Goal: Transaction & Acquisition: Purchase product/service

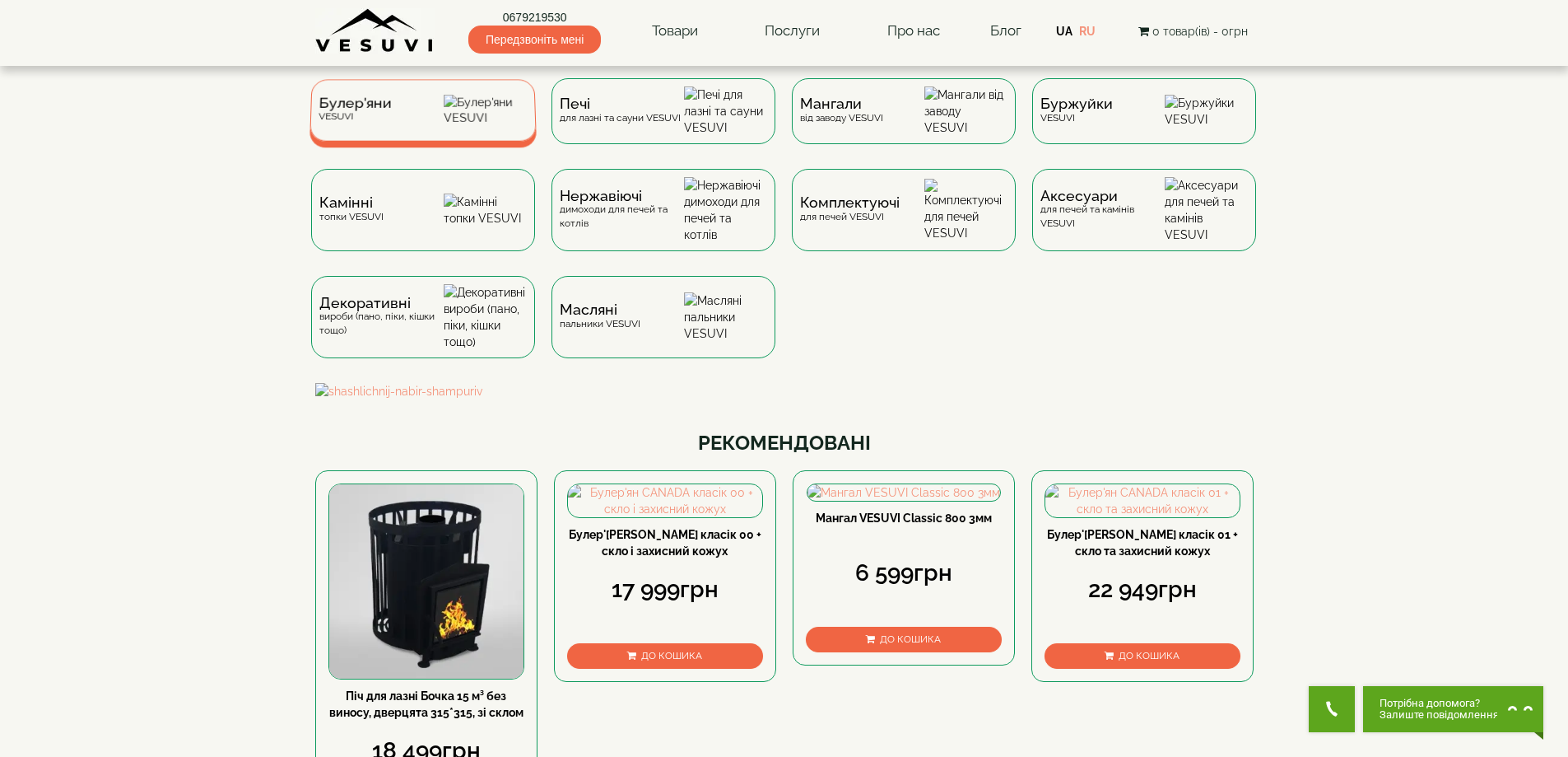
click at [369, 110] on span "Булер'яни" at bounding box center [355, 104] width 73 height 13
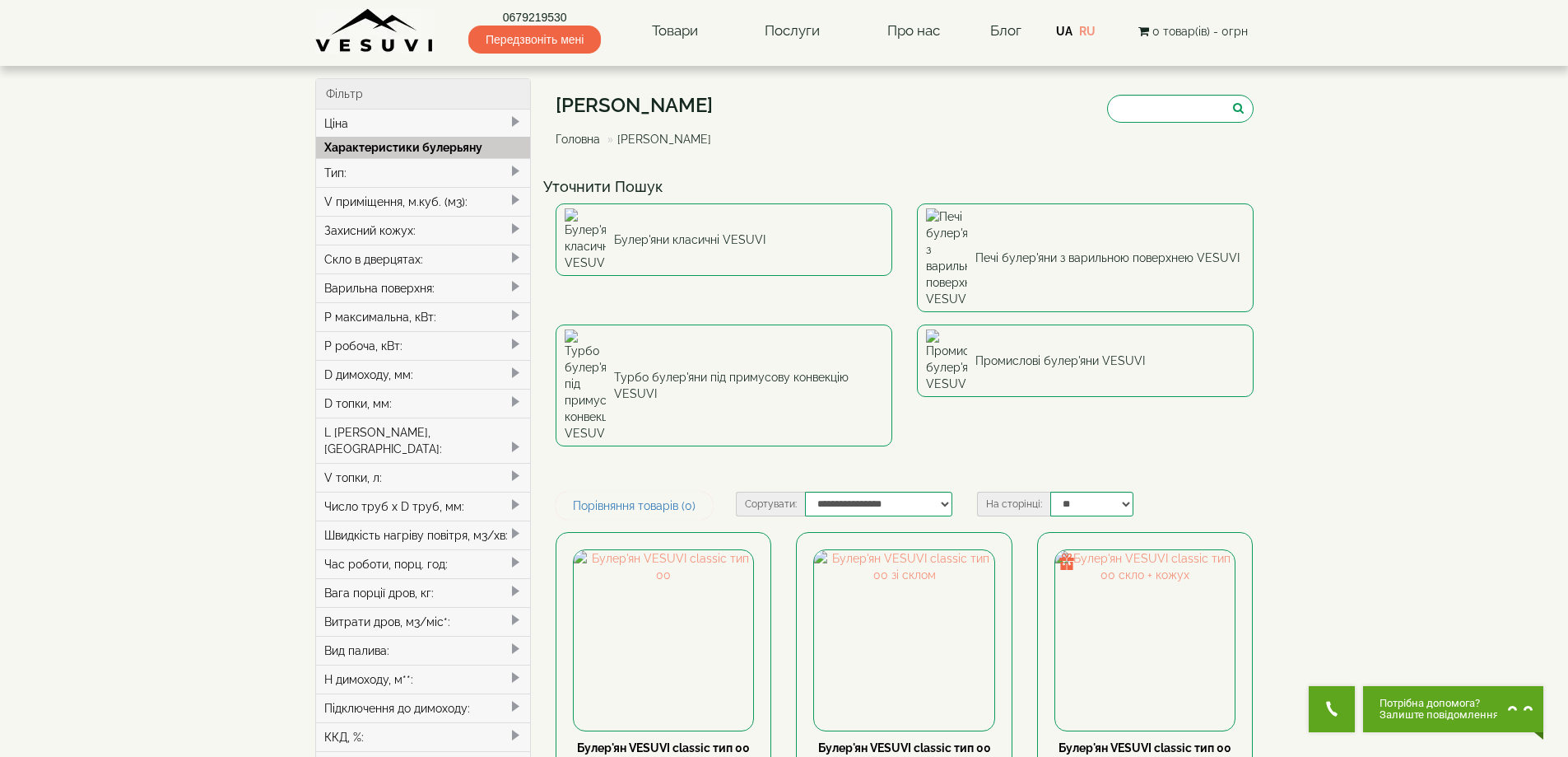
click at [339, 173] on div "Тип:" at bounding box center [423, 172] width 214 height 29
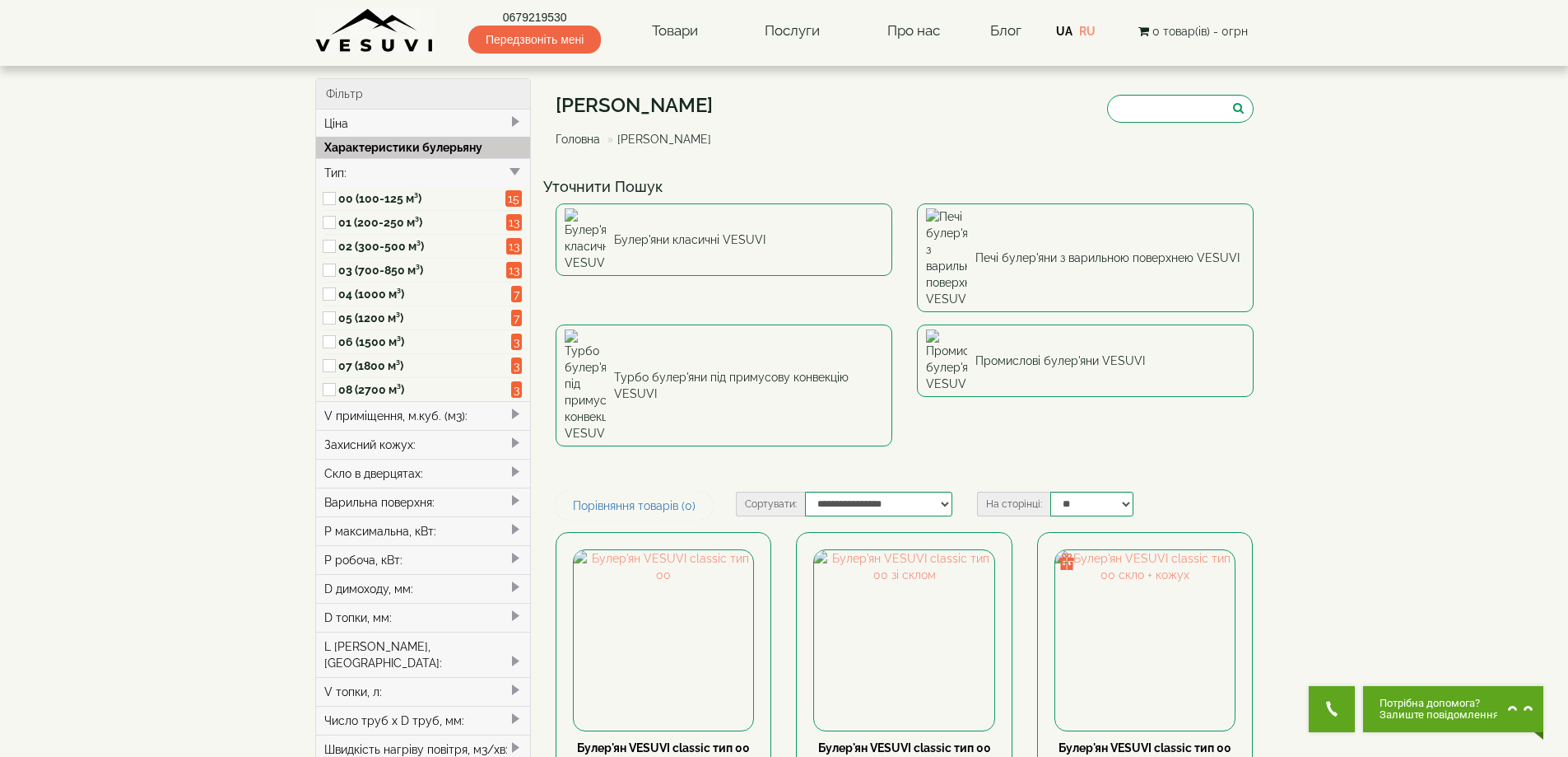
click at [351, 269] on label "03 (700-850 м³)" at bounding box center [422, 270] width 168 height 16
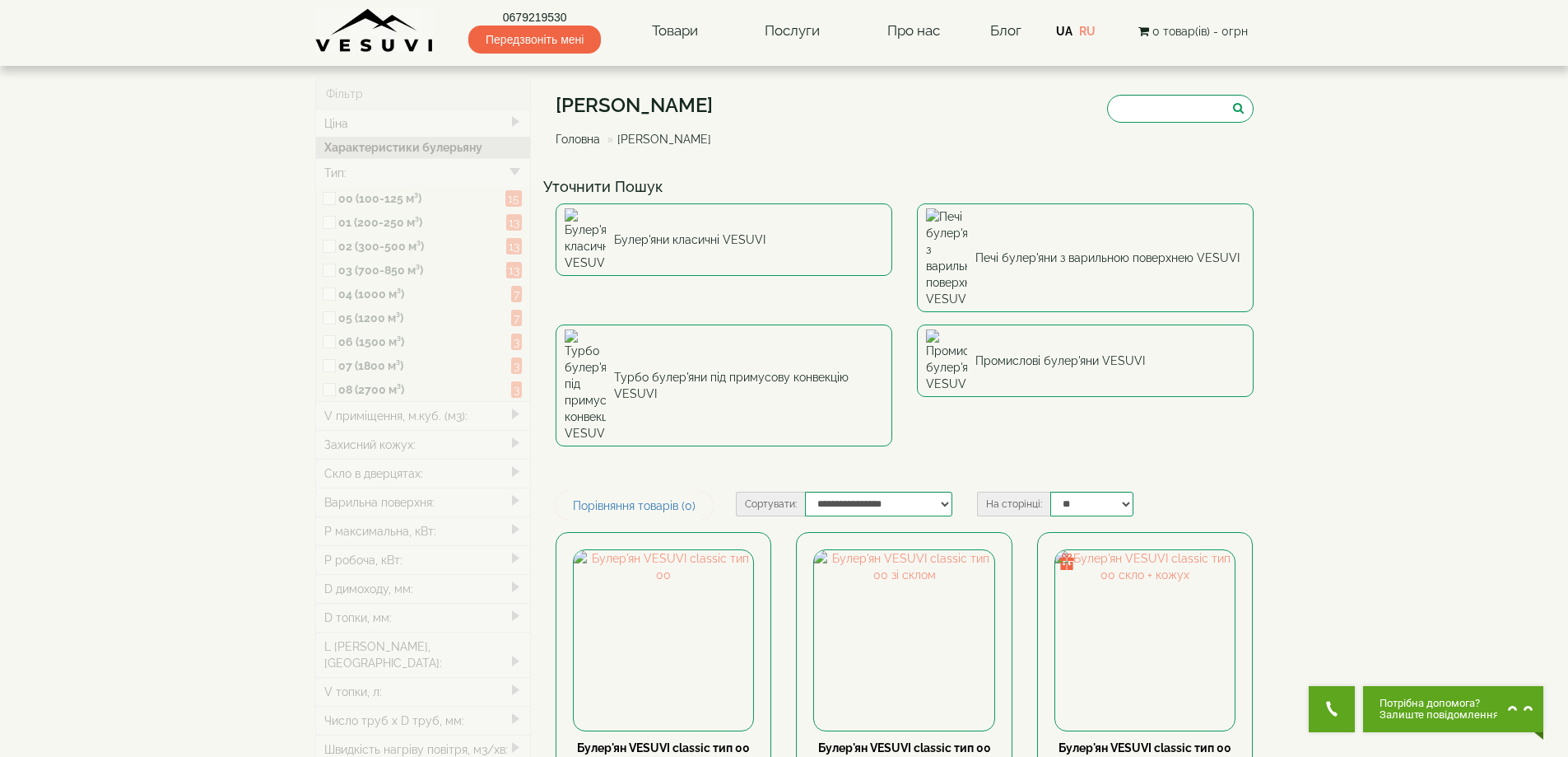
type input "*****"
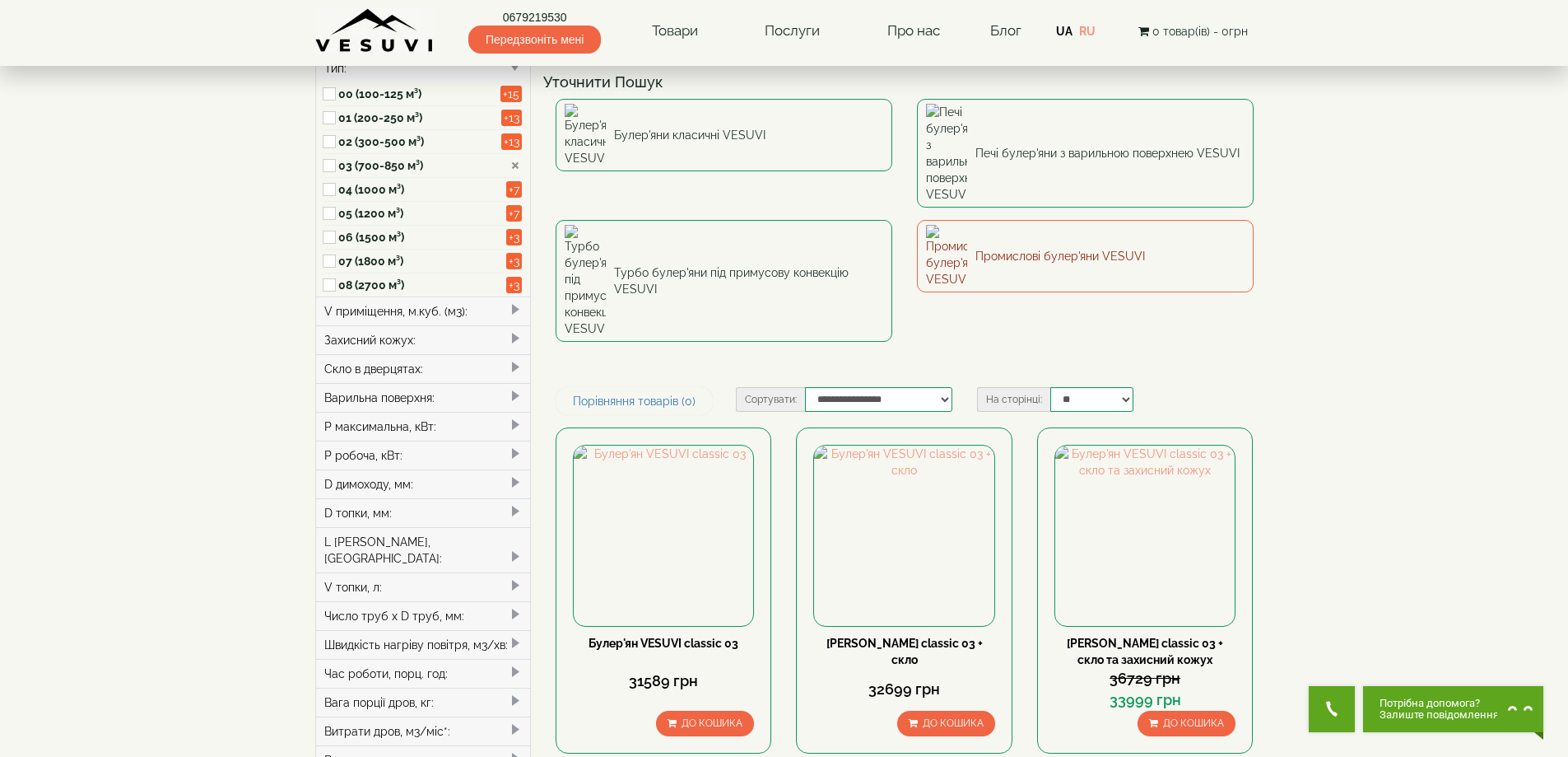
scroll to position [165, 0]
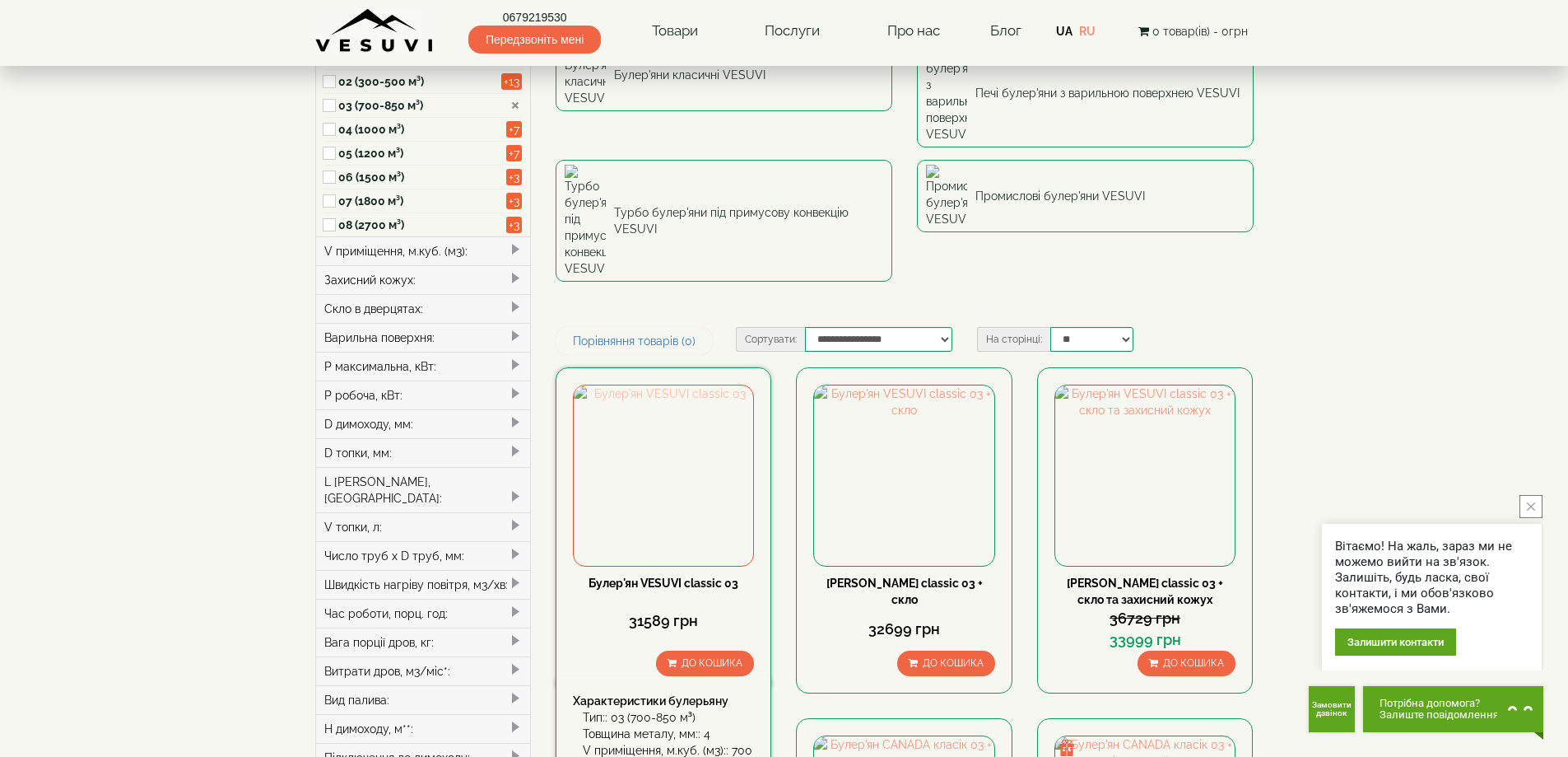
click at [653, 386] on img at bounding box center [663, 475] width 179 height 179
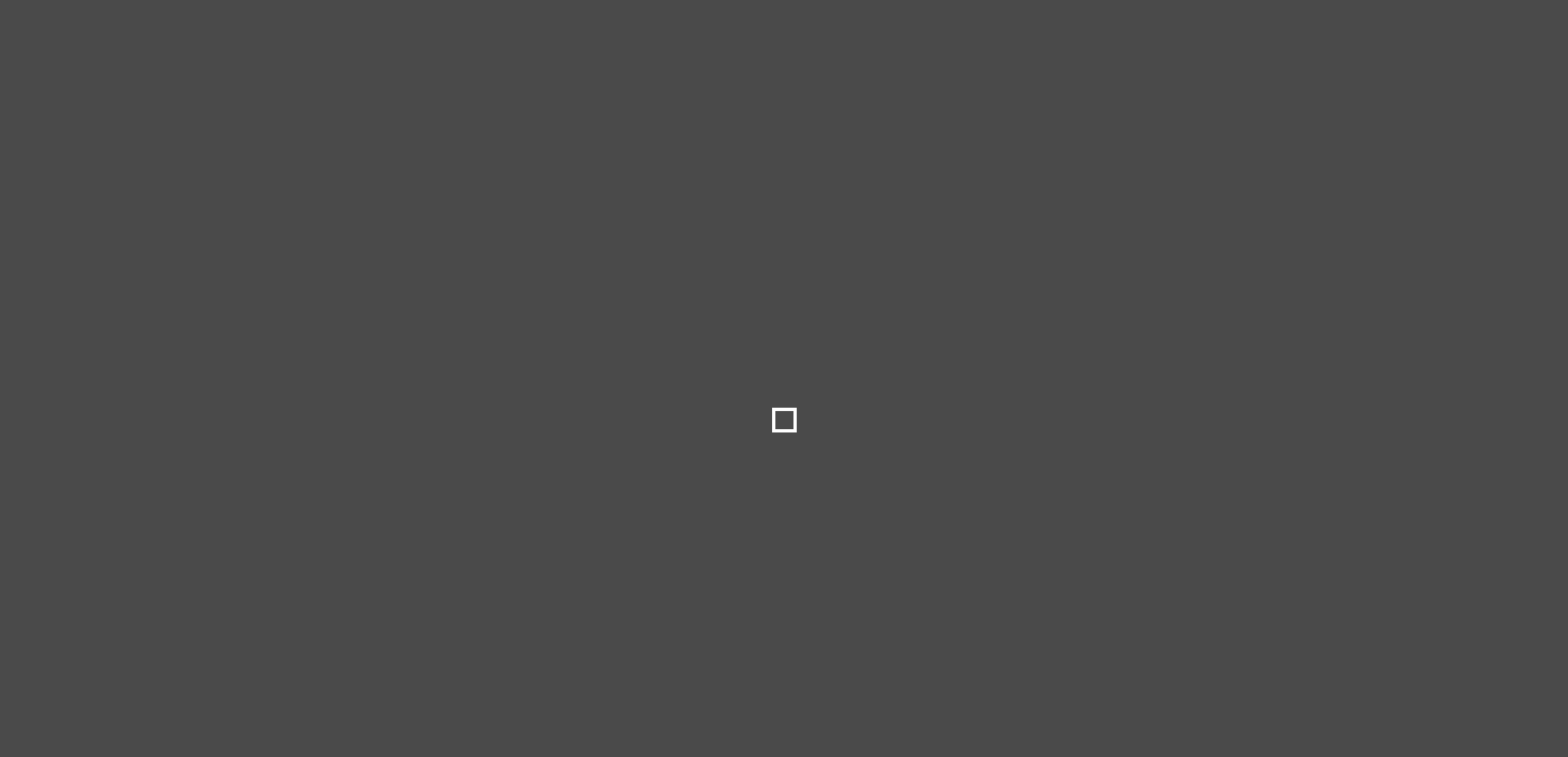
select select
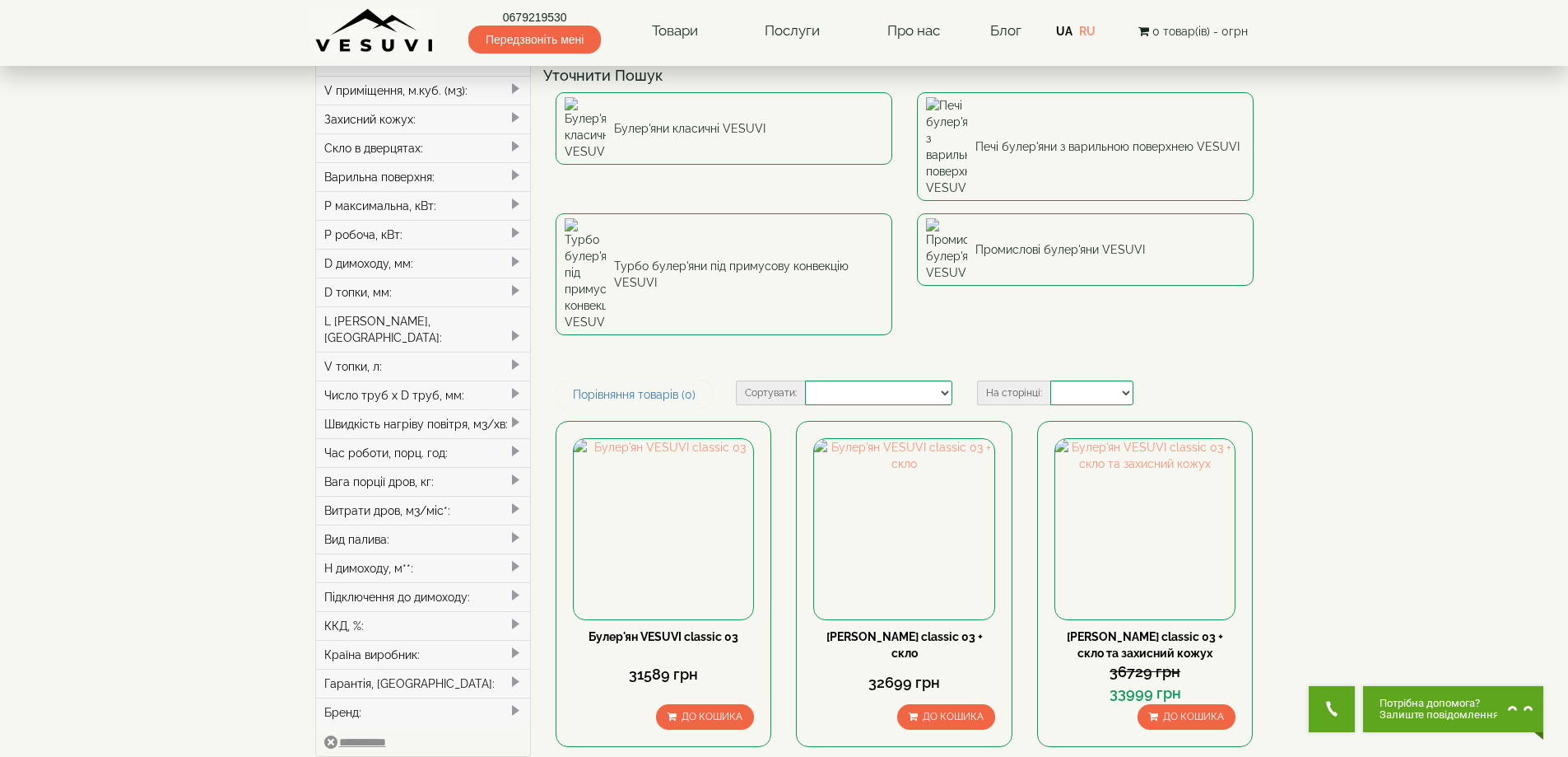
scroll to position [82, 0]
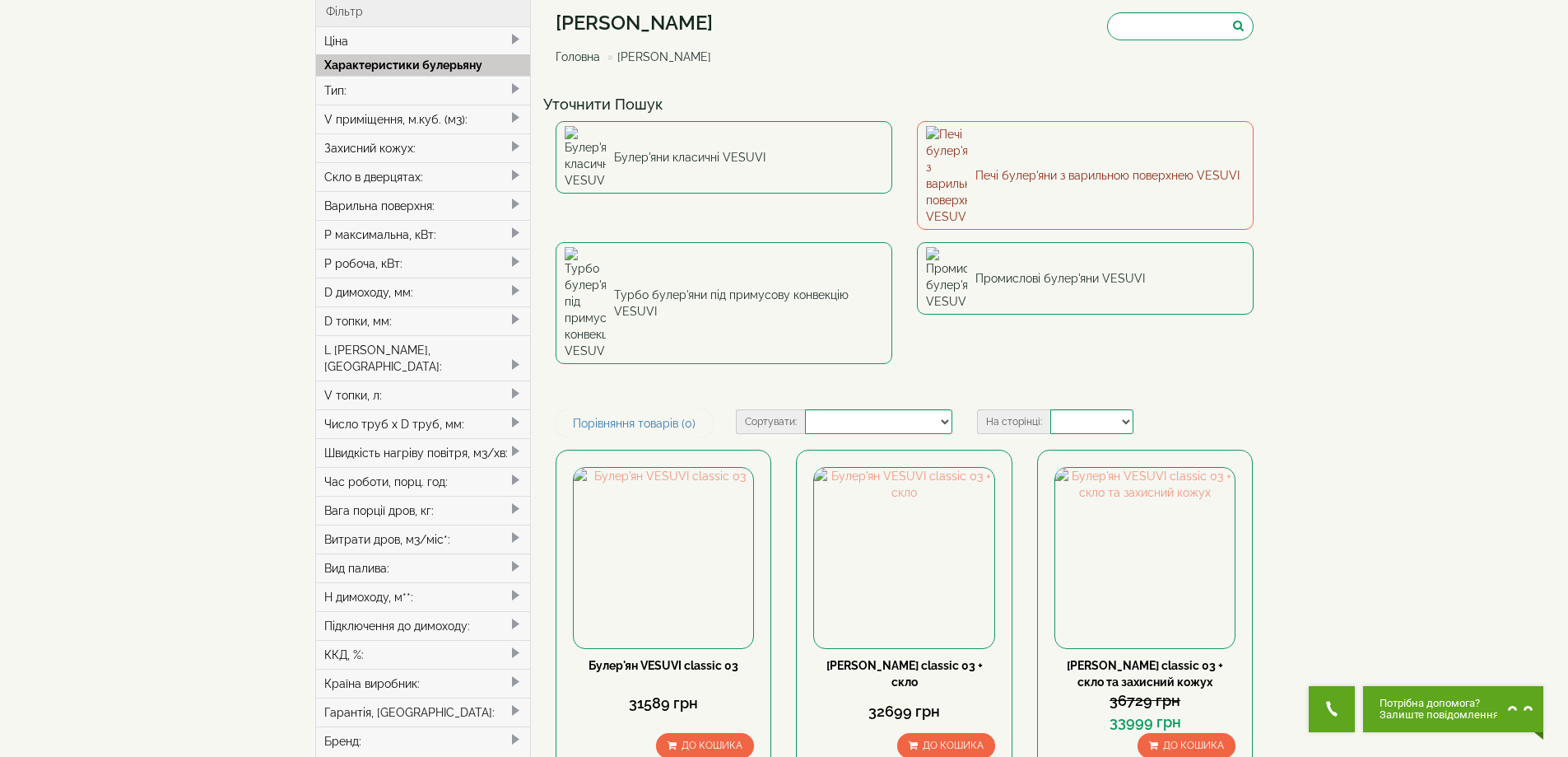
click at [1014, 138] on link "Печі булер'яни з варильною поверхнею VESUVI" at bounding box center [1085, 175] width 337 height 109
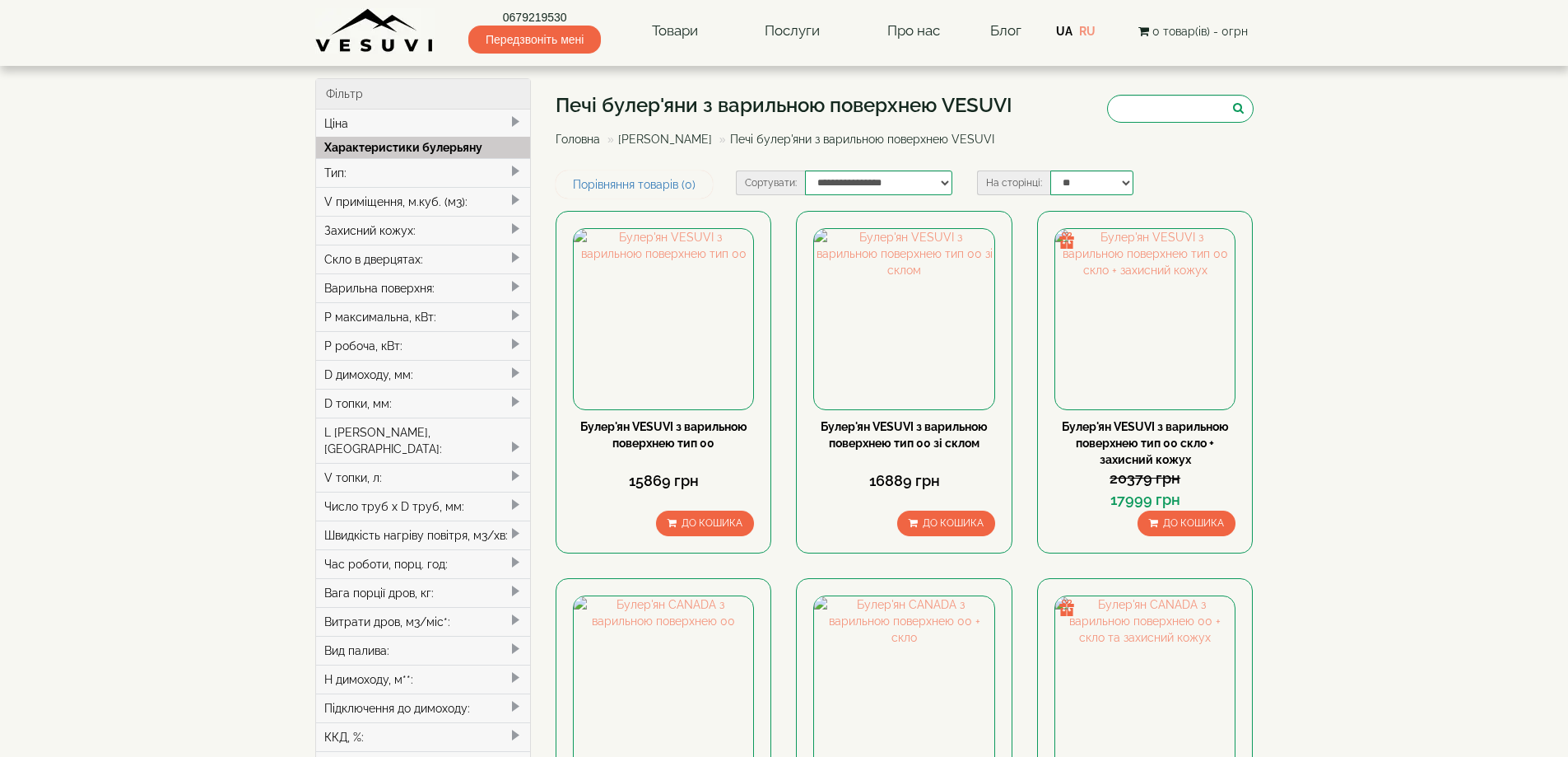
click at [335, 173] on div "Тип:" at bounding box center [423, 172] width 214 height 29
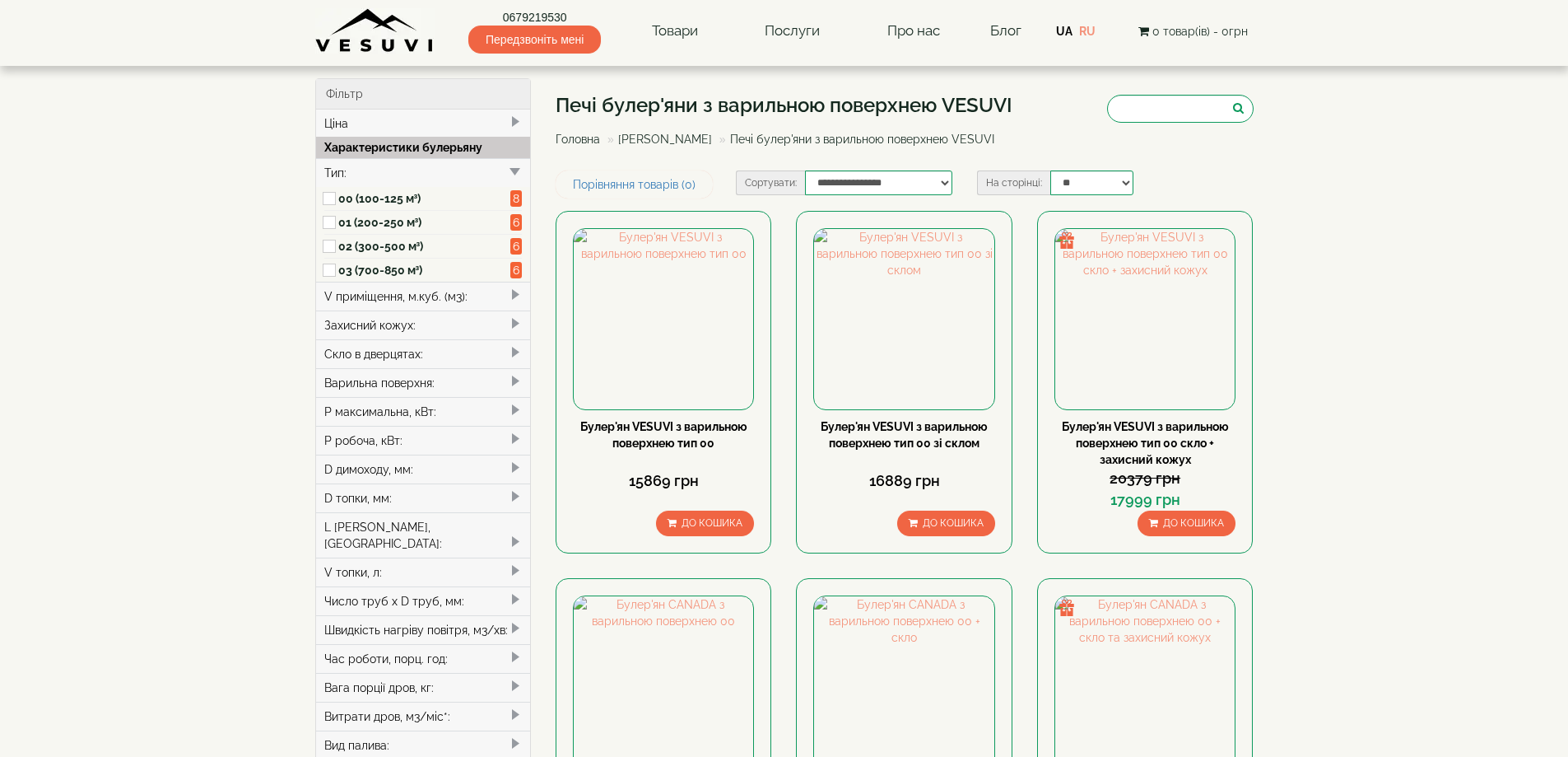
click at [358, 271] on label "03 (700-850 м³)" at bounding box center [425, 270] width 173 height 16
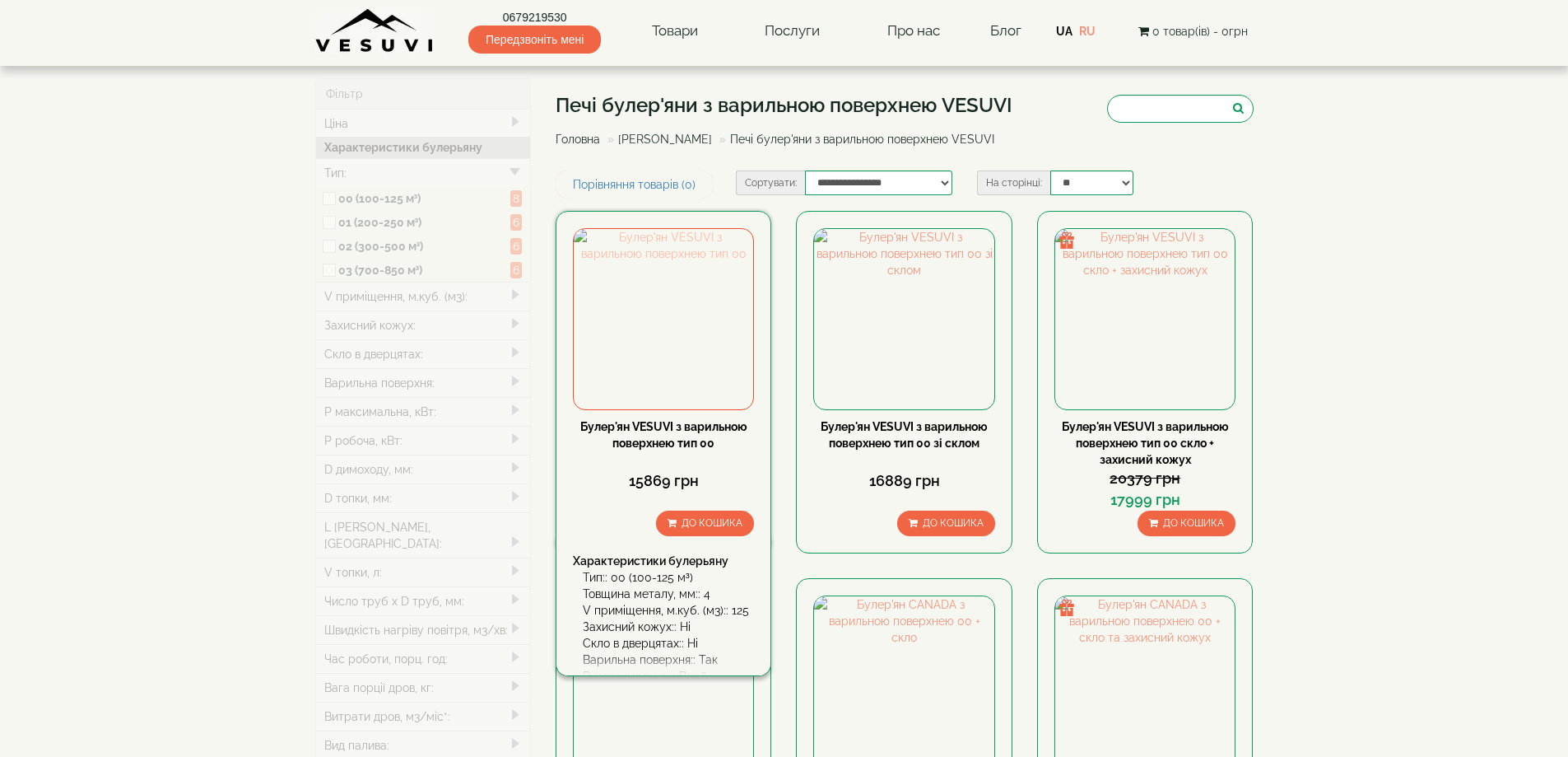
type input "*****"
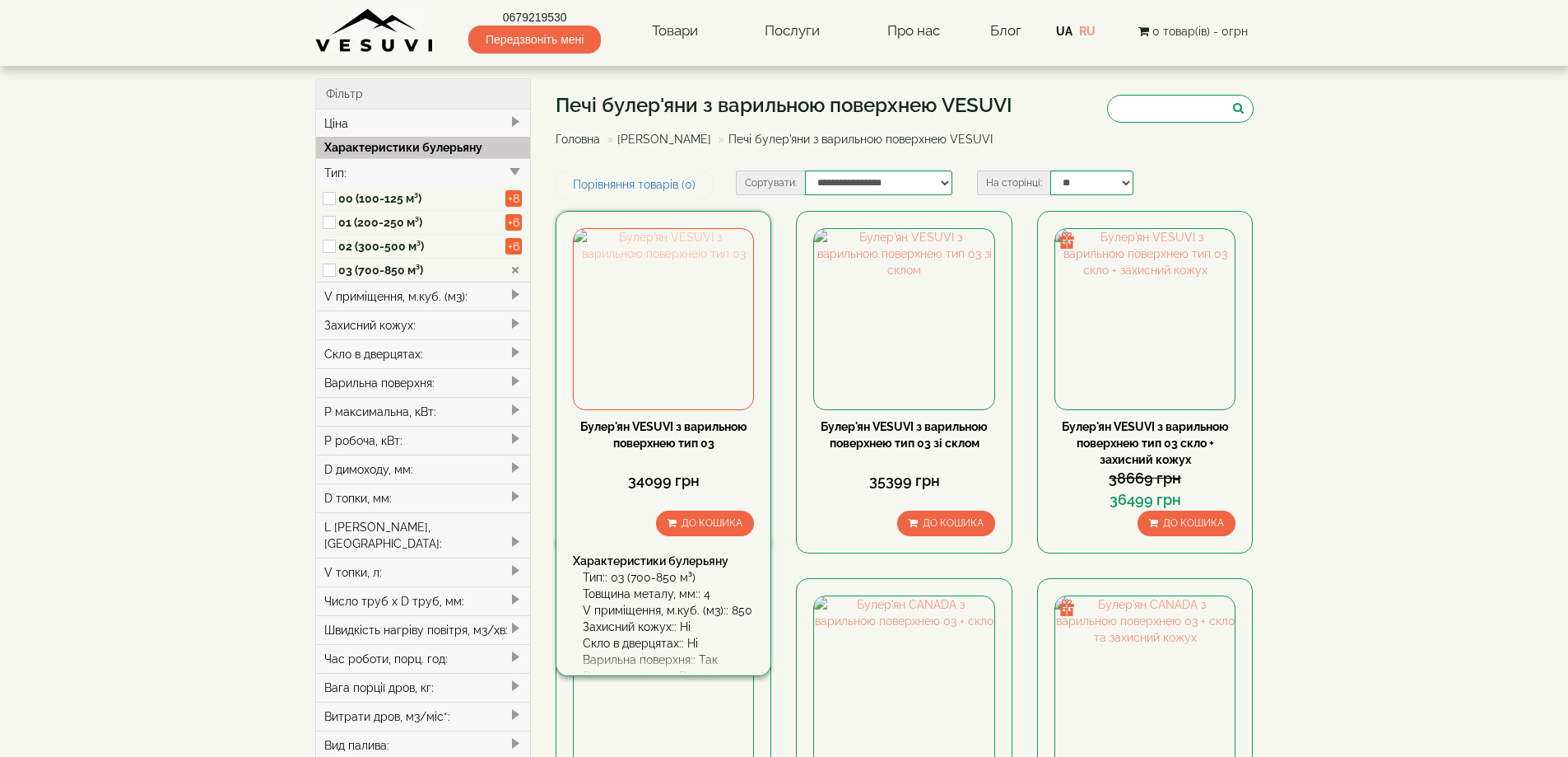
click at [709, 310] on img at bounding box center [663, 318] width 179 height 179
